Goal: Task Accomplishment & Management: Manage account settings

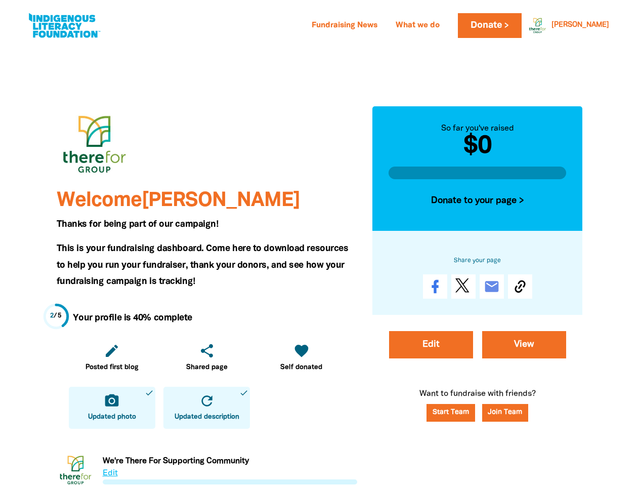
click at [319, 244] on span "This is your fundraising dashboard. Come here to download resources to help you…" at bounding box center [203, 264] width 292 height 41
click at [601, 25] on link "[PERSON_NAME]" at bounding box center [581, 25] width 58 height 7
click at [112, 357] on icon "edit" at bounding box center [112, 351] width 16 height 16
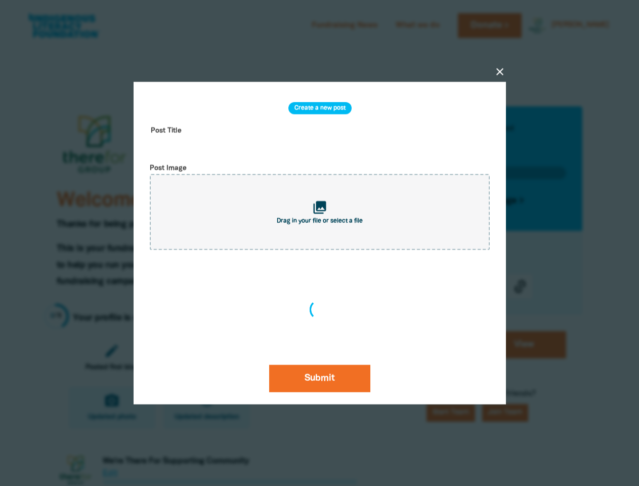
click at [206, 357] on div "close Create a new post Post Title Post Image collections Drag in your file or …" at bounding box center [319, 242] width 405 height 419
click at [301, 357] on div "close Create a new post Post Title Post Image collections Drag in your file or …" at bounding box center [319, 242] width 405 height 419
click at [112, 407] on div at bounding box center [319, 243] width 639 height 486
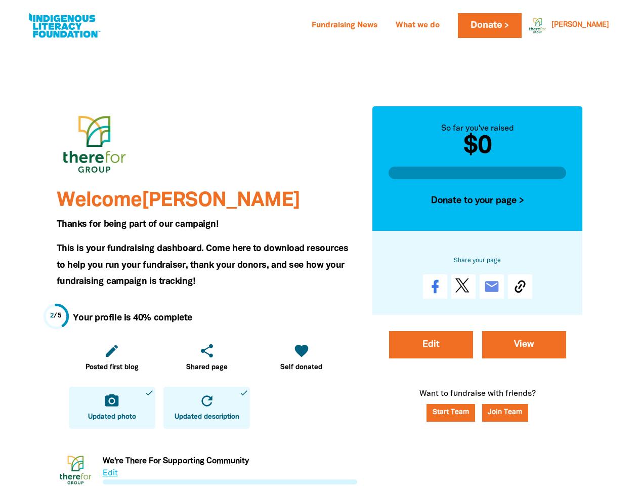
click at [206, 407] on icon "refresh" at bounding box center [207, 401] width 16 height 16
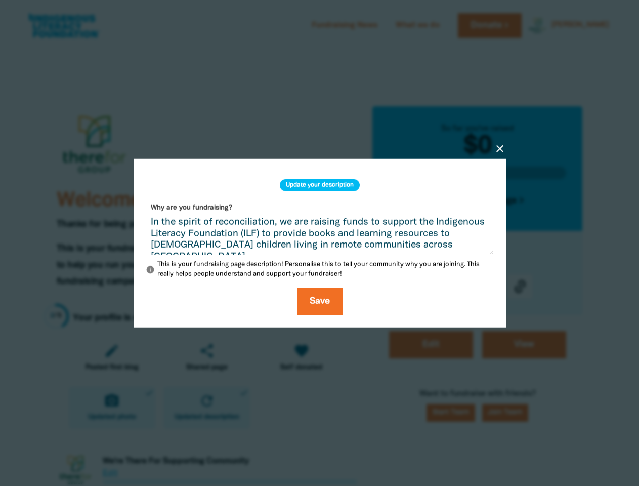
click at [478, 201] on div "close Update your description Why are you fundraising? In the spirit of reconci…" at bounding box center [319, 243] width 405 height 266
click at [520, 286] on div "close Update your description Why are you fundraising? In the spirit of reconci…" at bounding box center [319, 243] width 405 height 217
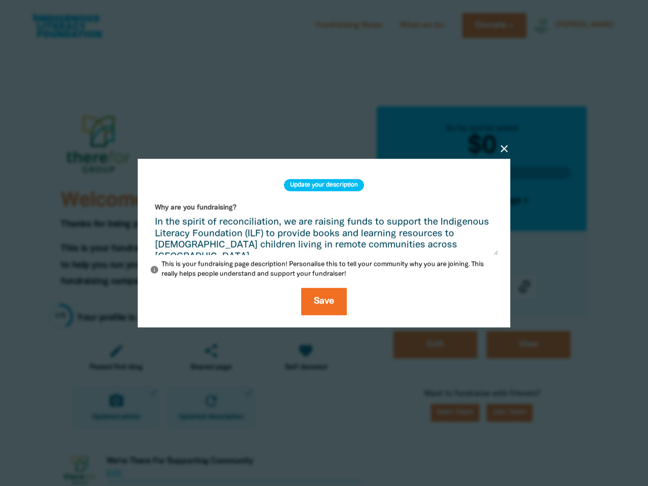
click at [505, 412] on div at bounding box center [324, 243] width 648 height 486
